Goal: Transaction & Acquisition: Obtain resource

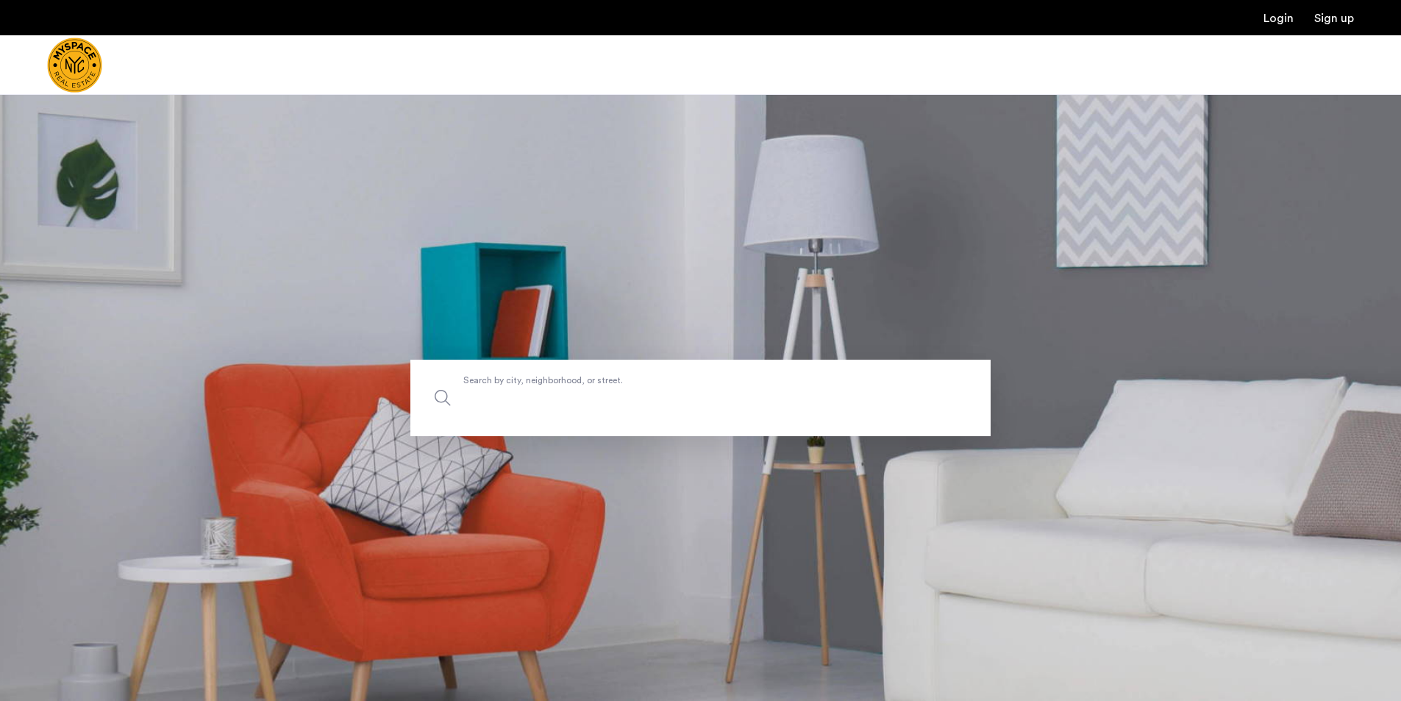
click at [674, 409] on input "Search by city, neighborhood, or street." at bounding box center [700, 398] width 580 height 76
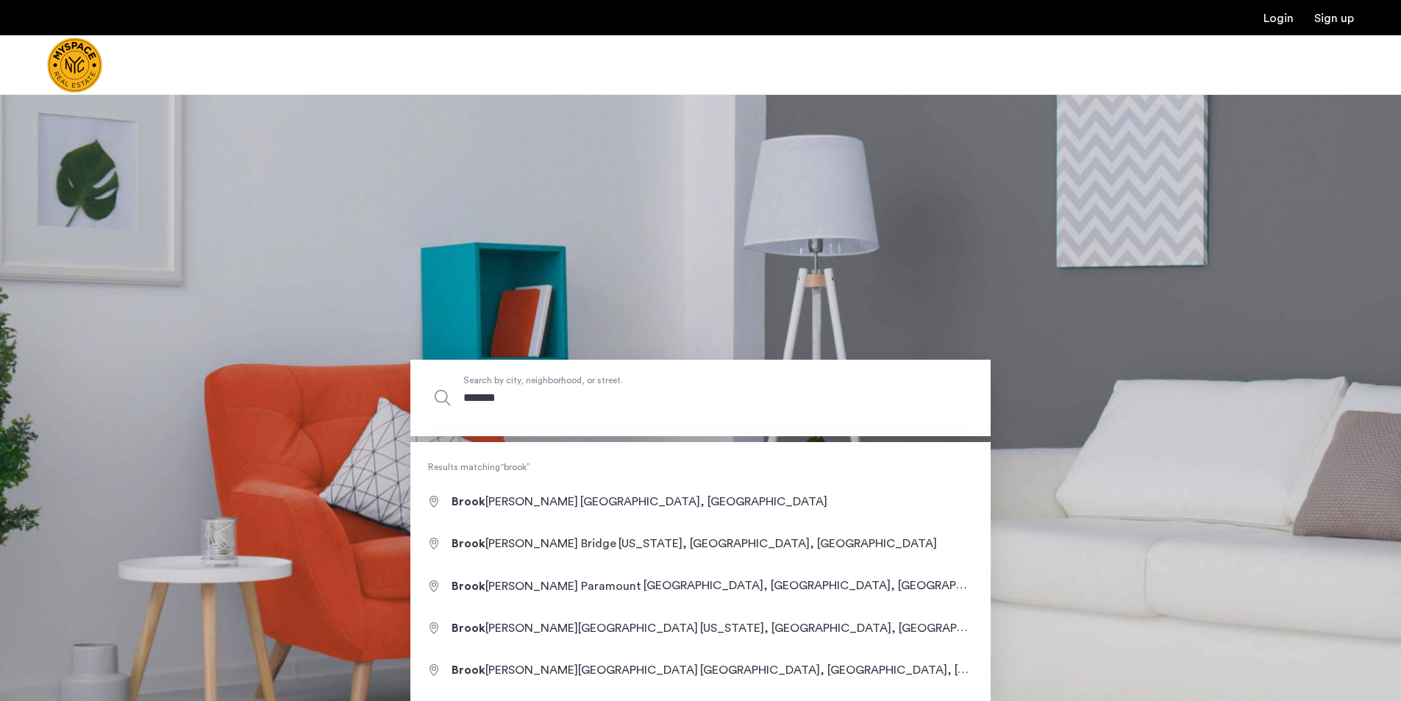
type input "********"
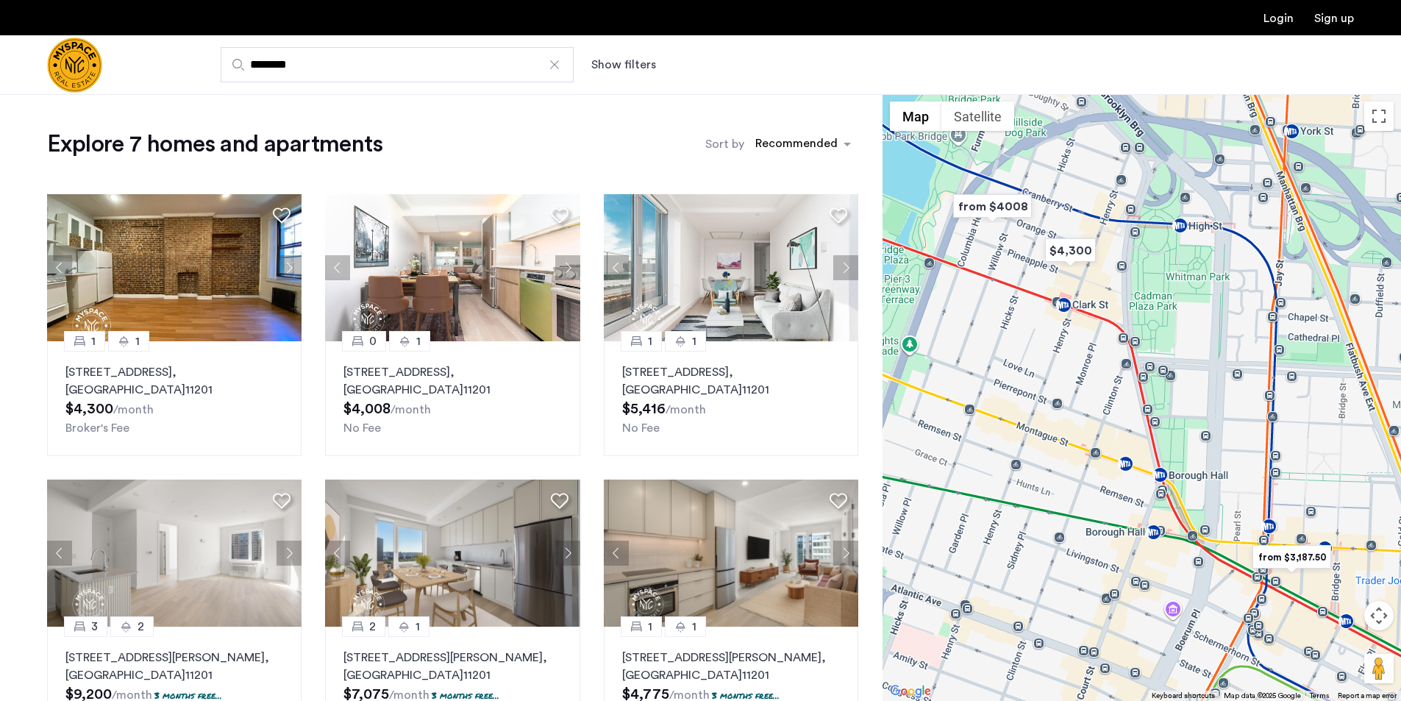
click at [616, 63] on button "Show filters" at bounding box center [623, 65] width 65 height 18
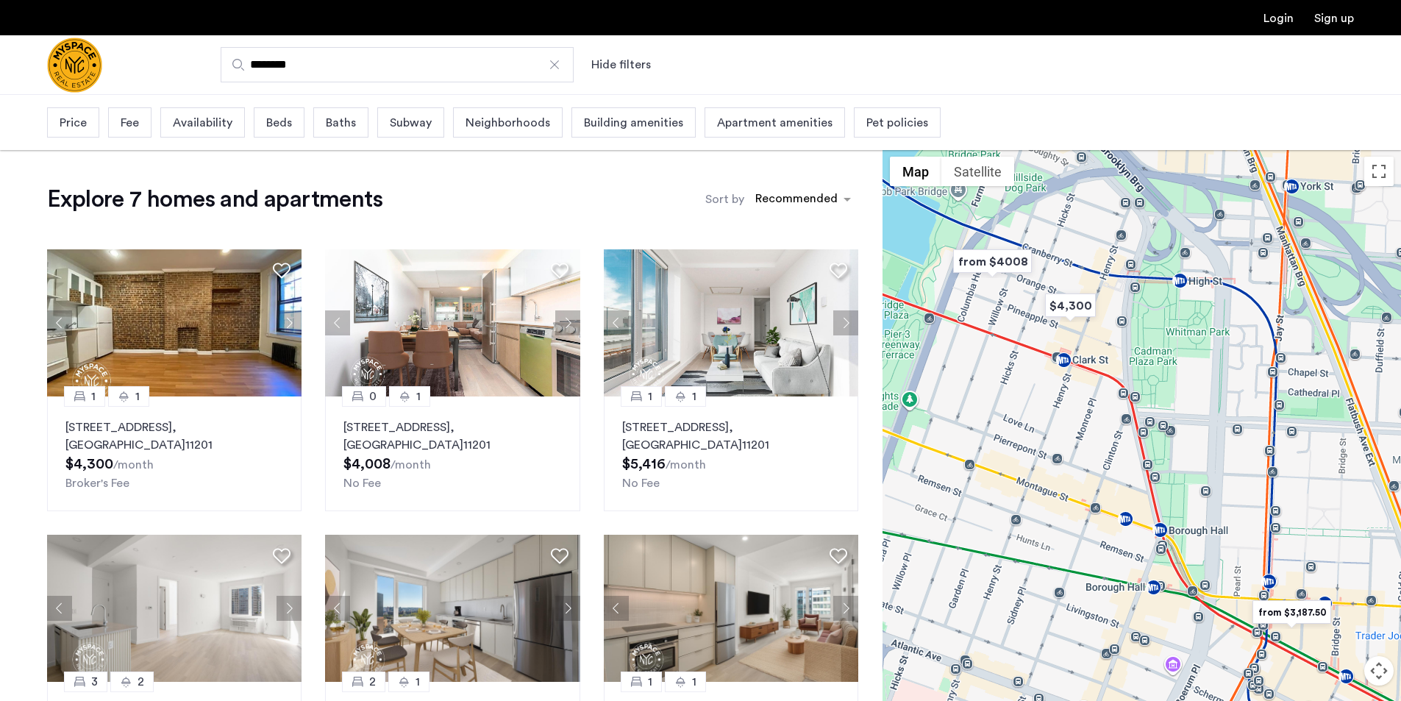
click at [65, 121] on span "Price" at bounding box center [73, 123] width 27 height 18
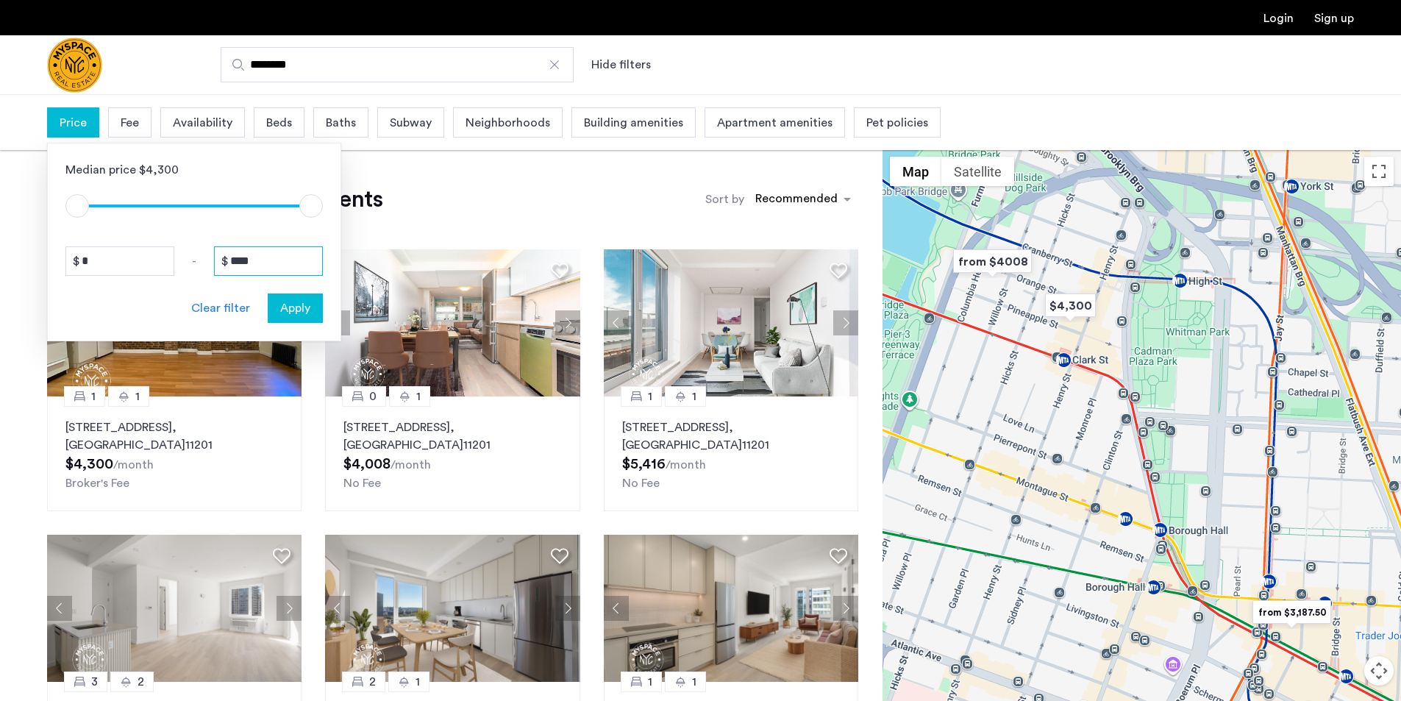
click at [297, 260] on input "****" at bounding box center [268, 260] width 109 height 29
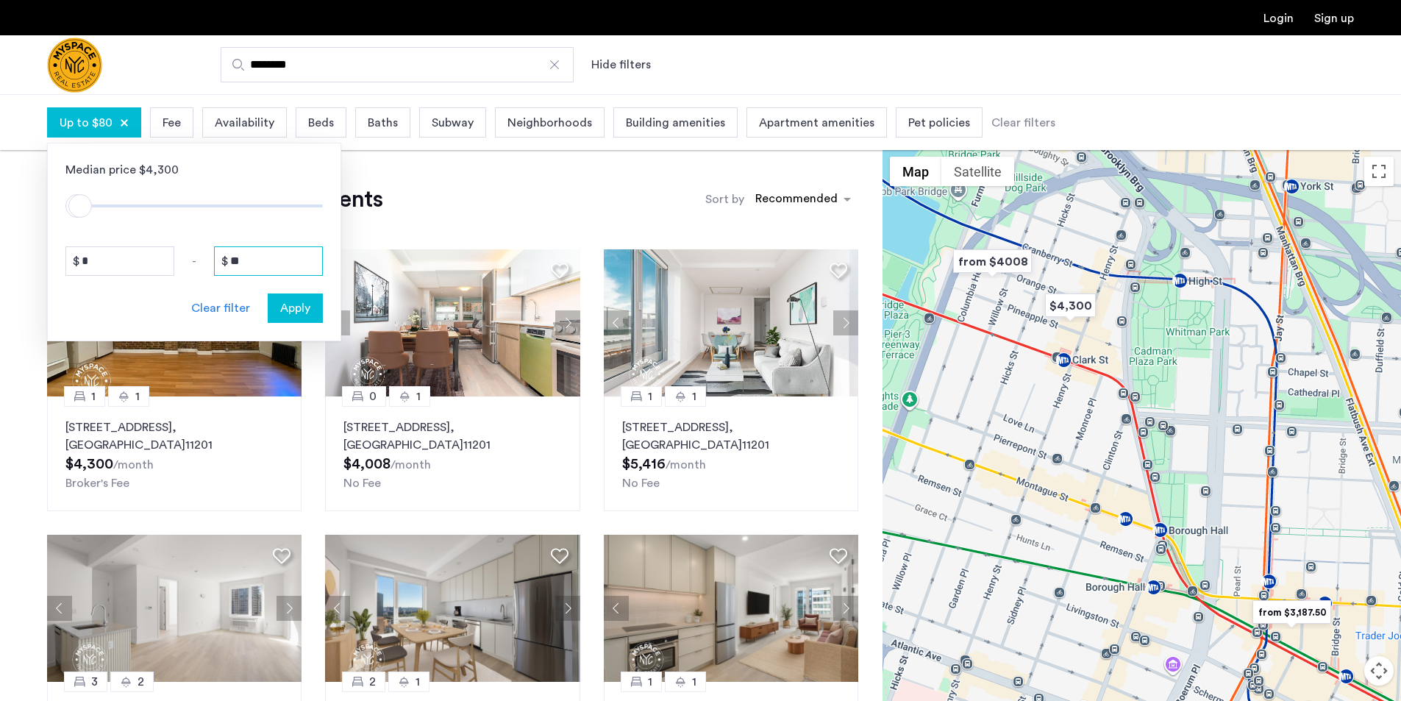
type input "*"
type input "****"
click at [303, 315] on span "Apply" at bounding box center [295, 308] width 30 height 18
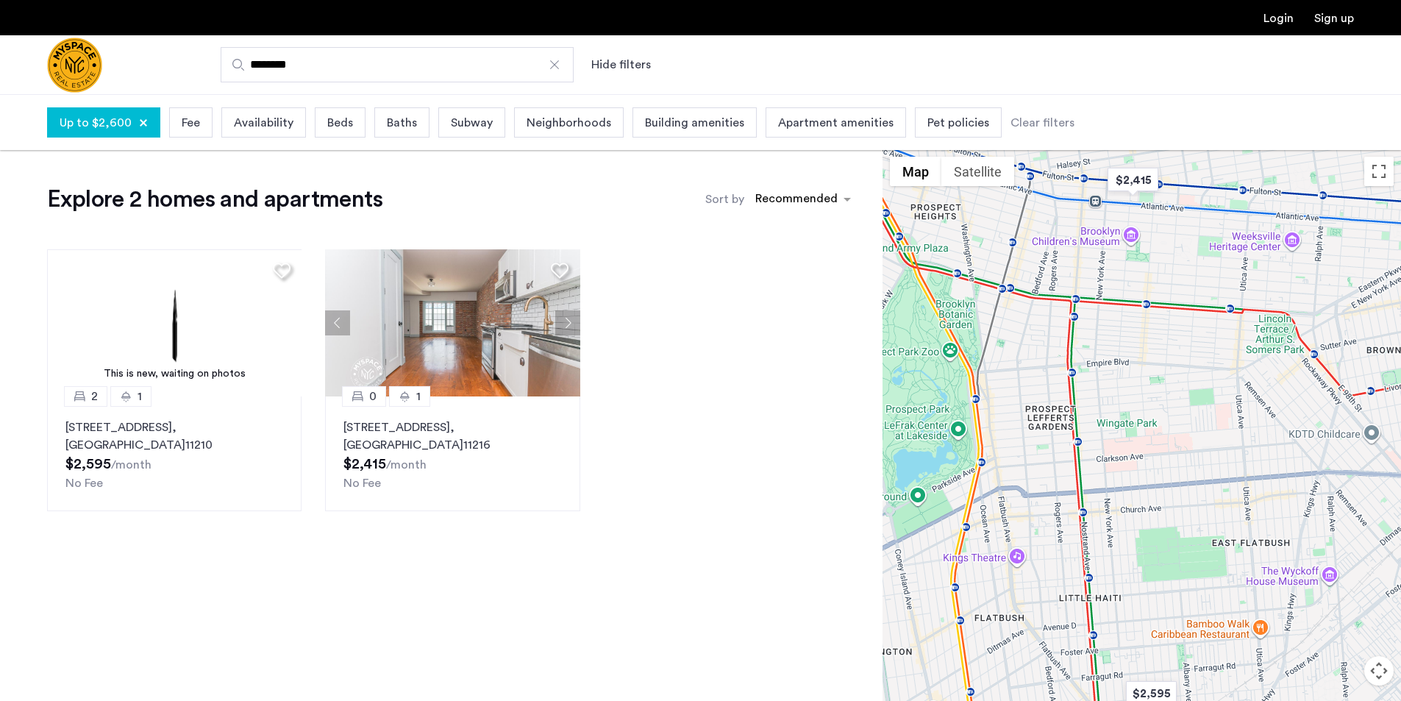
click at [318, 128] on div "Beds" at bounding box center [340, 122] width 51 height 30
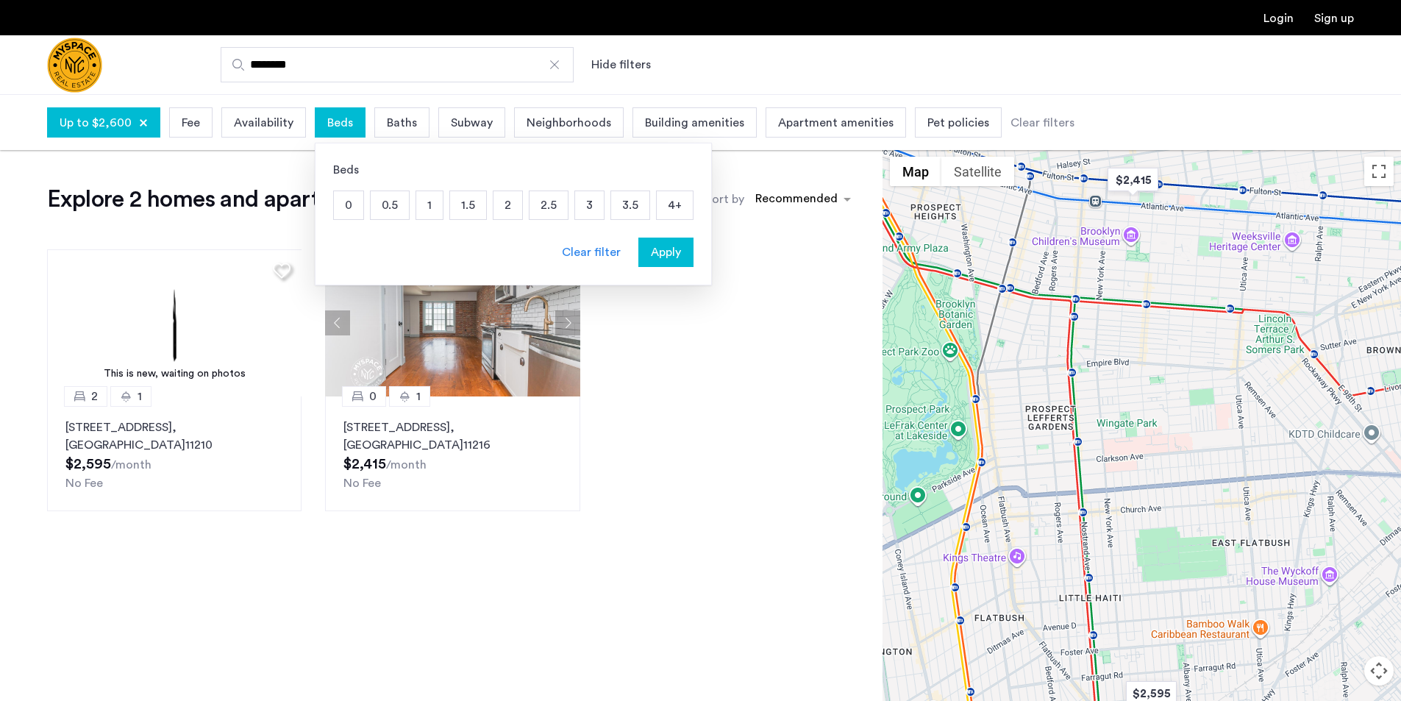
click at [518, 212] on div "2" at bounding box center [508, 204] width 30 height 29
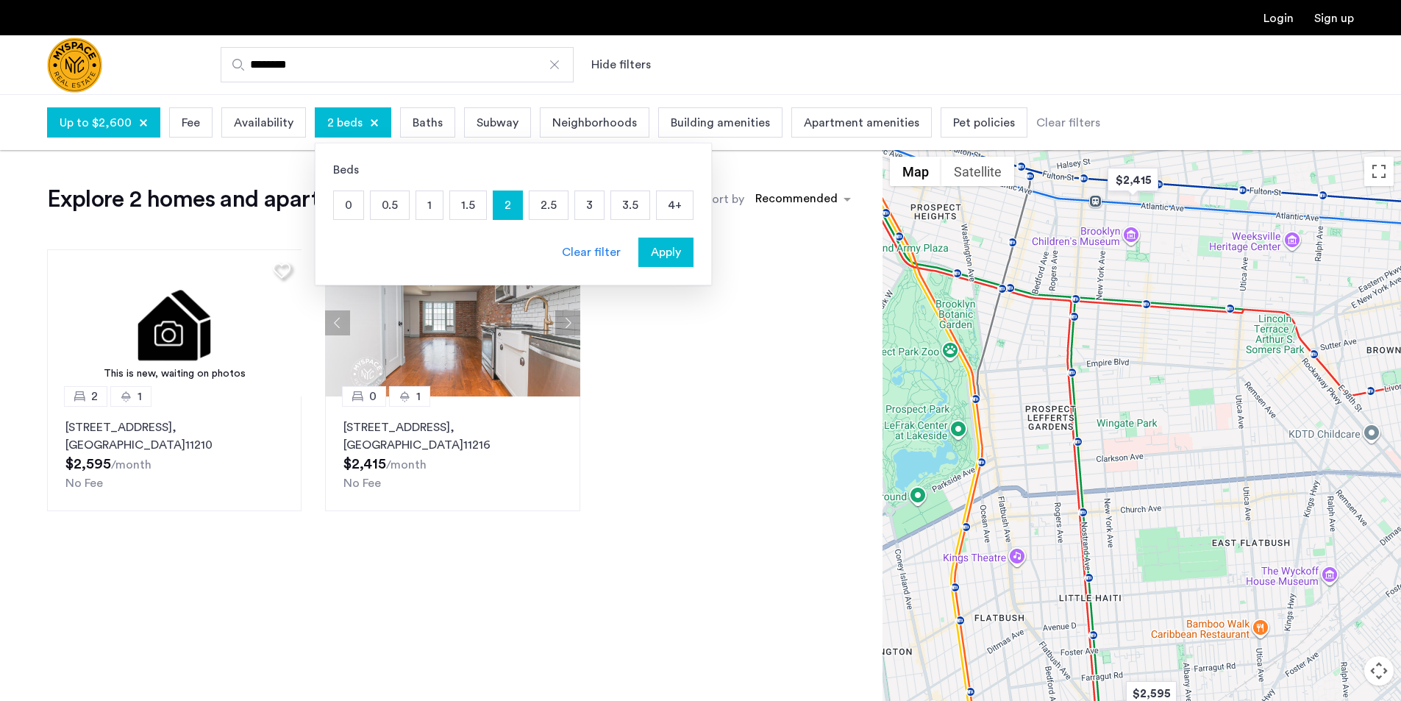
click at [651, 256] on span "Apply" at bounding box center [666, 252] width 30 height 18
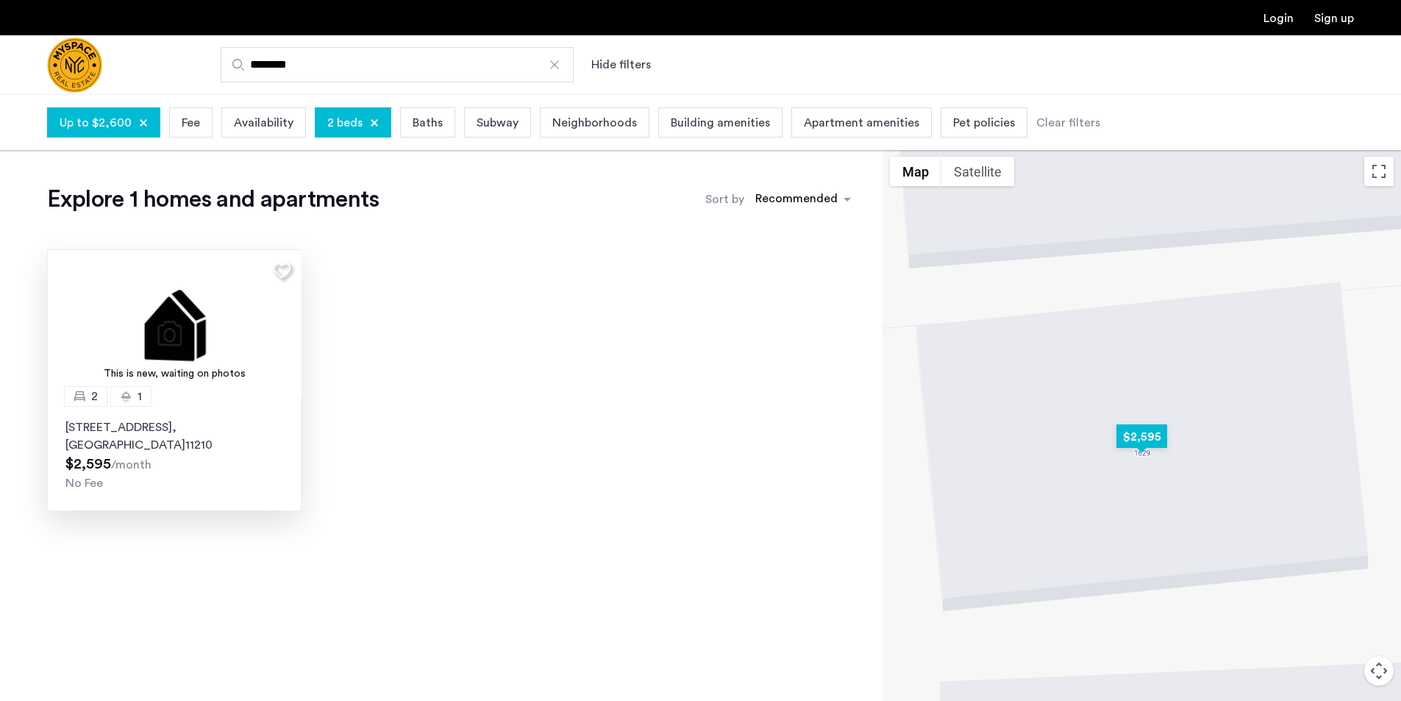
click at [211, 343] on img at bounding box center [174, 322] width 255 height 147
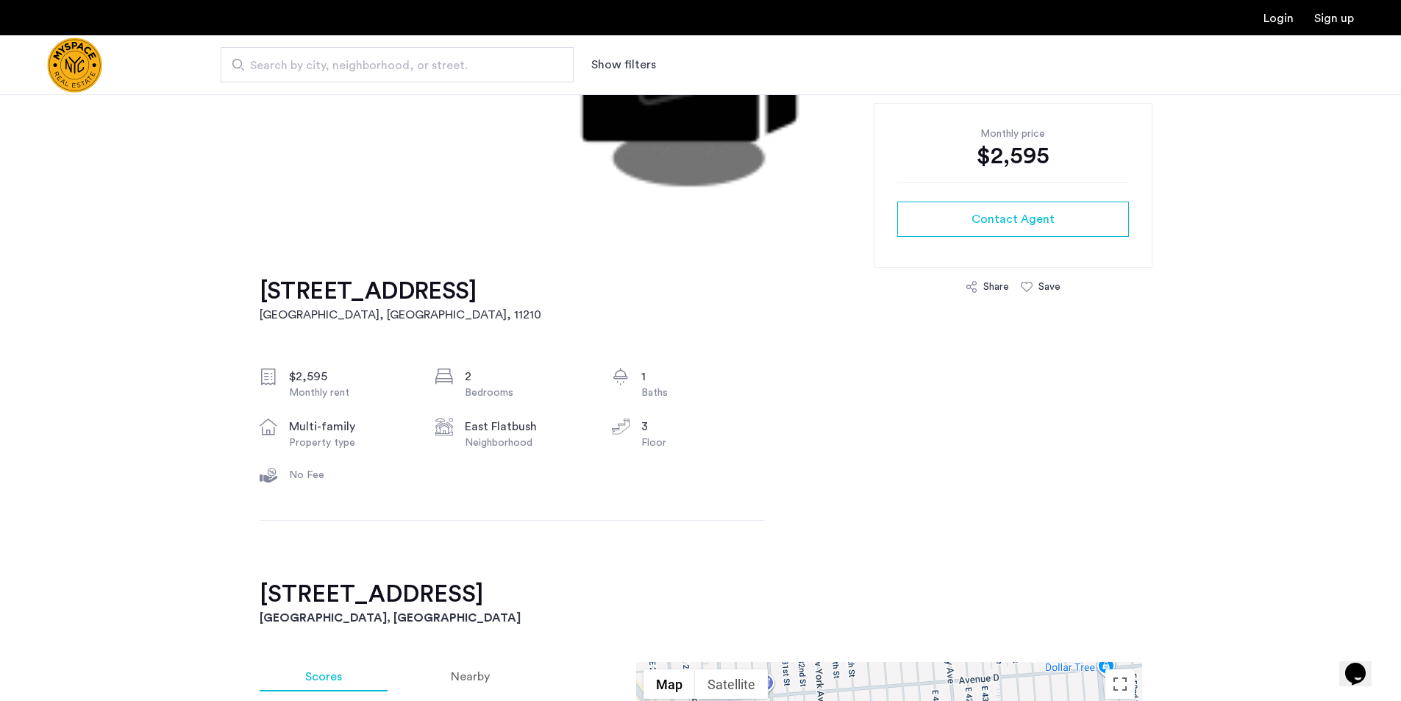
scroll to position [221, 0]
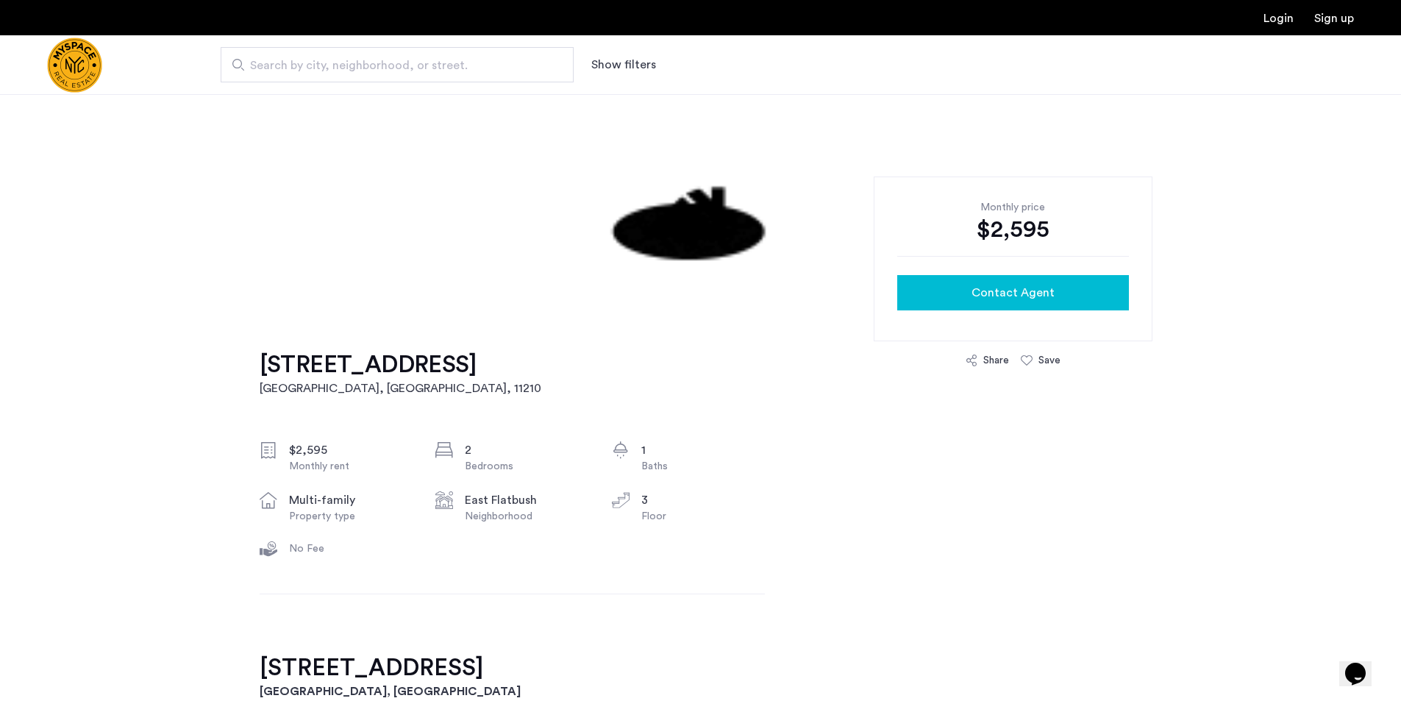
click at [1010, 289] on span "Contact Agent" at bounding box center [1012, 293] width 83 height 18
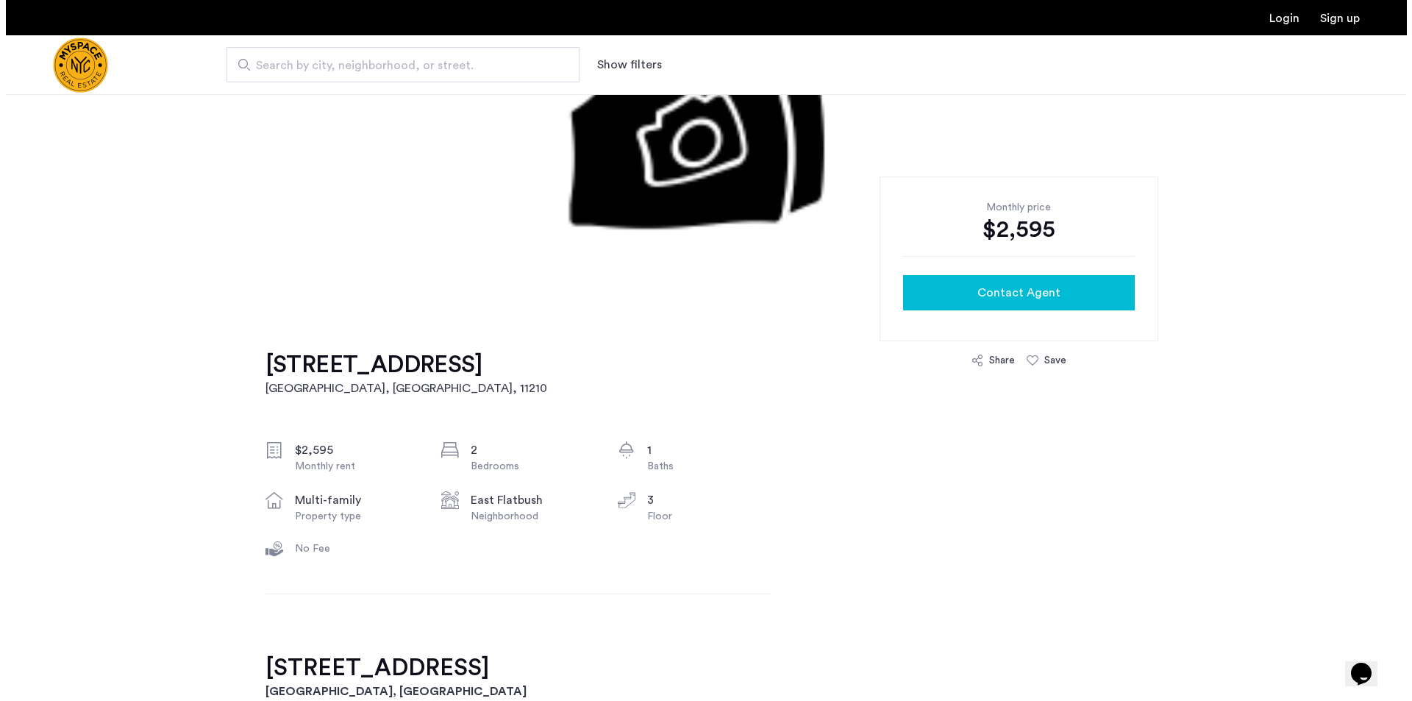
scroll to position [0, 0]
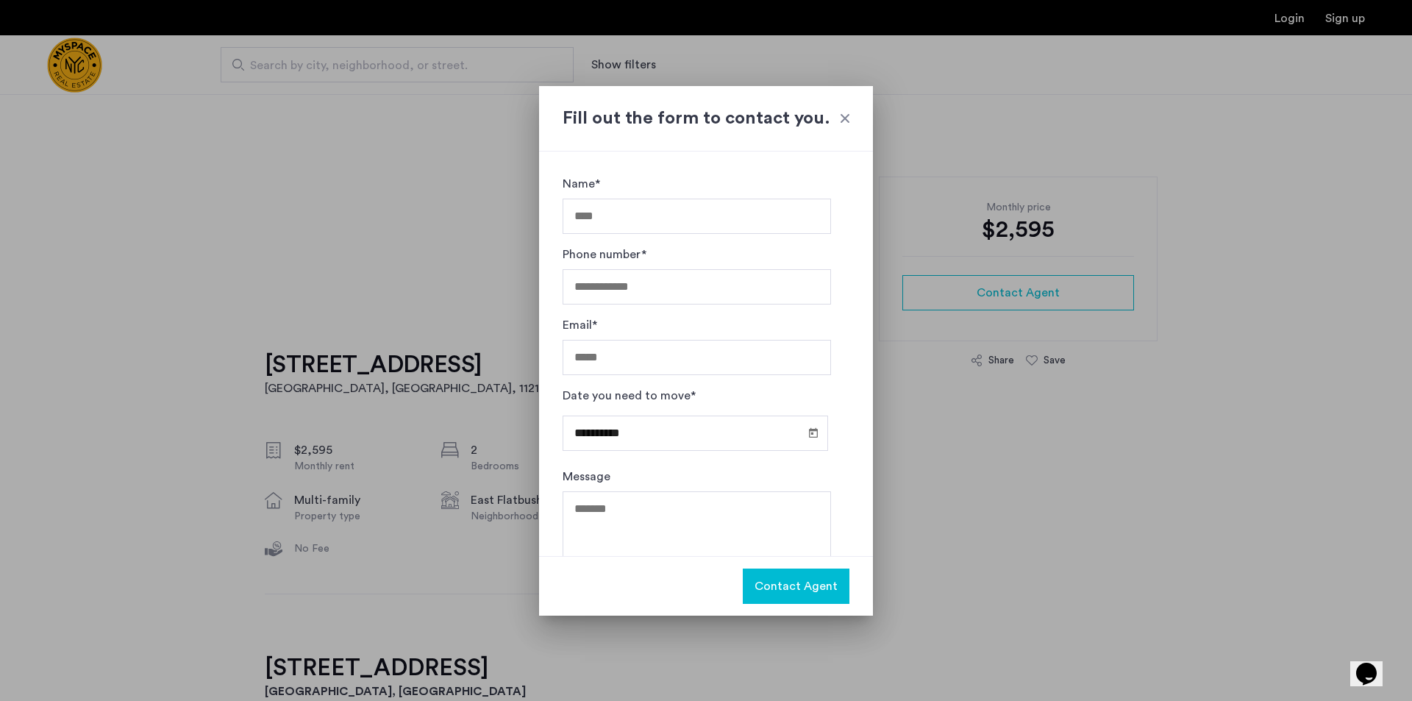
click at [926, 465] on div at bounding box center [706, 350] width 1412 height 701
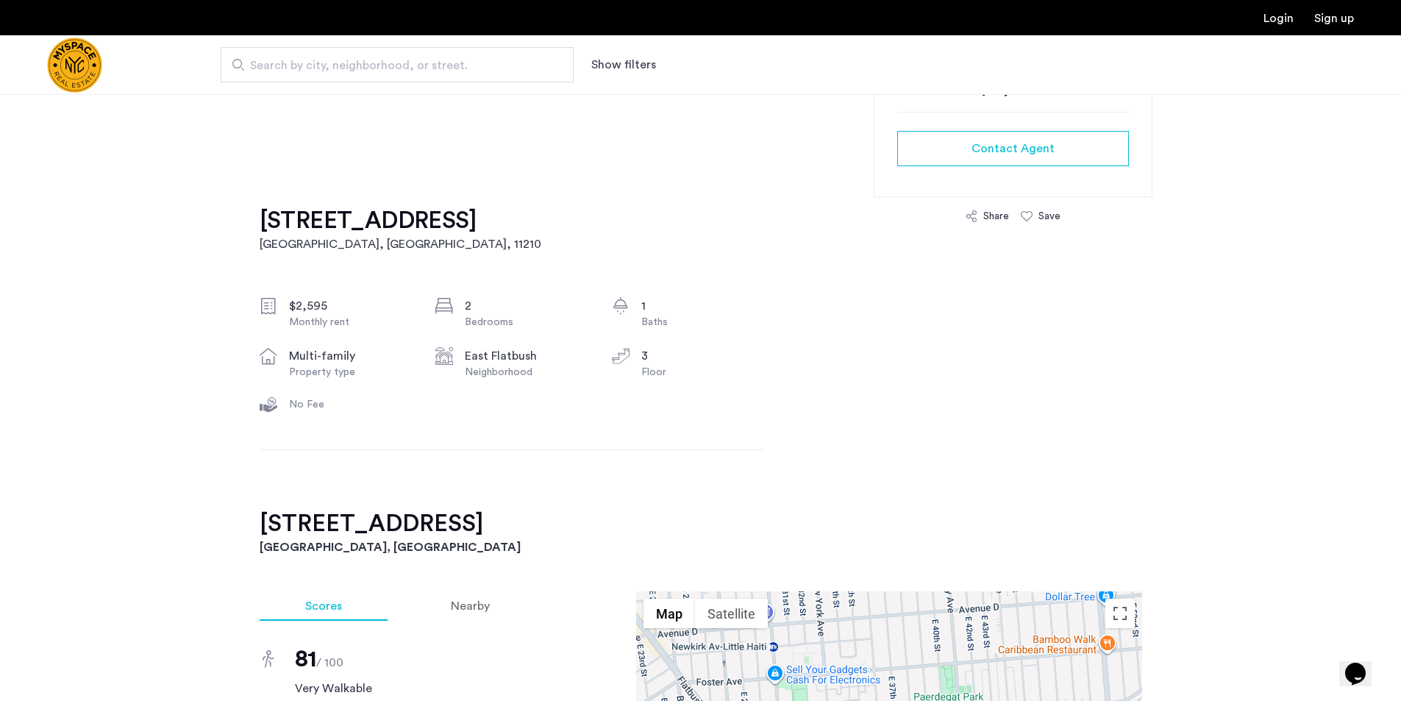
scroll to position [441, 0]
